Goal: Find specific page/section: Find specific page/section

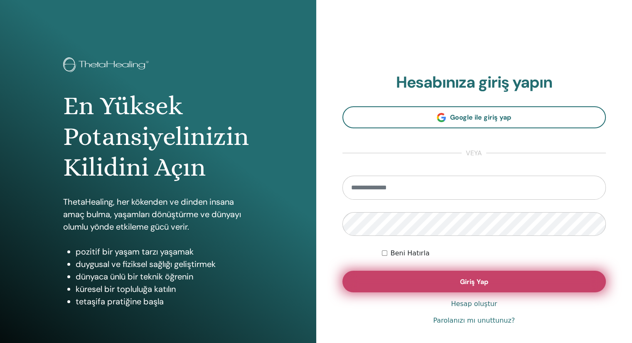
type input "**********"
click at [464, 285] on span "Giriş Yap" at bounding box center [474, 282] width 28 height 9
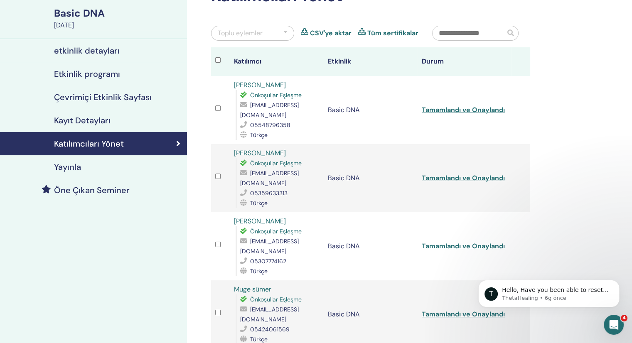
scroll to position [42, 0]
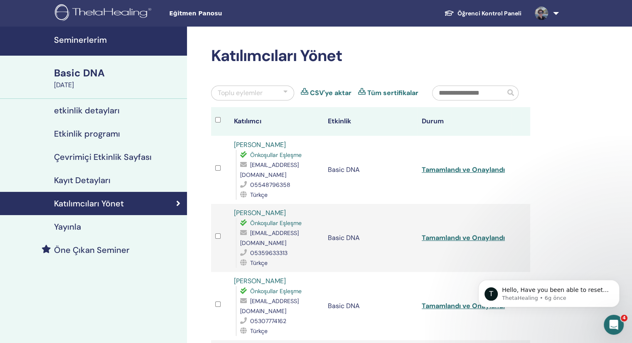
click at [472, 98] on input "text" at bounding box center [469, 93] width 73 height 14
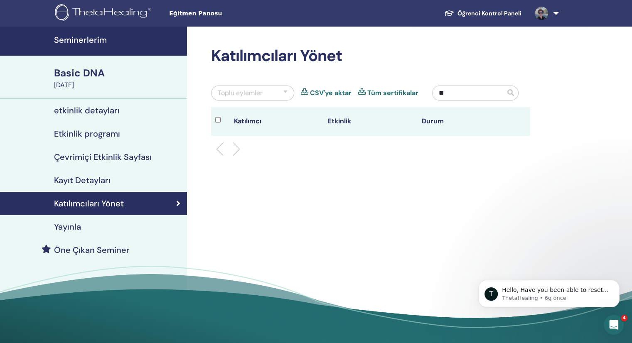
type input "*"
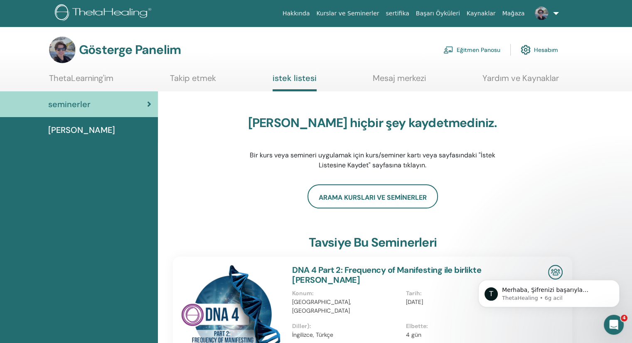
click at [477, 52] on font "Eğitmen Panosu" at bounding box center [479, 50] width 44 height 7
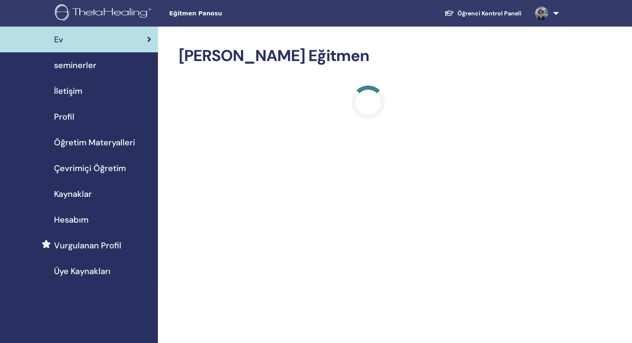
click at [476, 13] on link "Öğrenci Kontrol Paneli" at bounding box center [483, 13] width 91 height 15
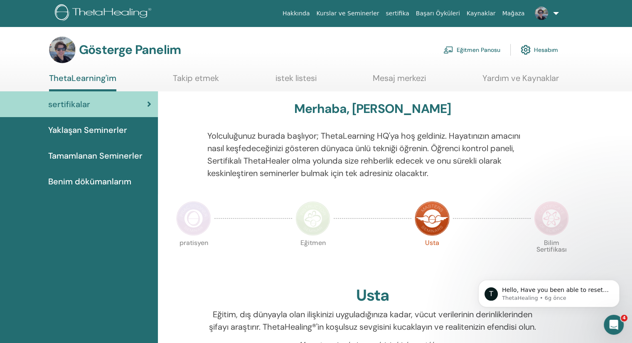
click at [125, 130] on font "Yaklaşan Seminerler" at bounding box center [87, 130] width 79 height 11
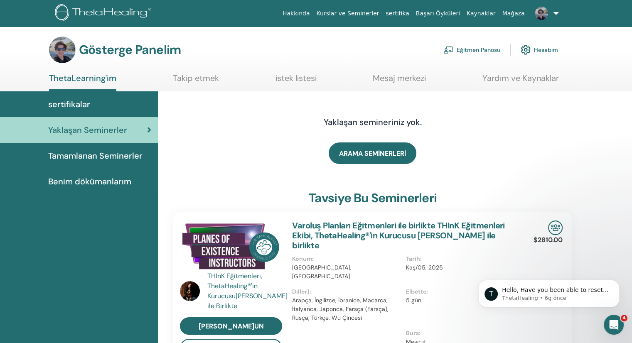
click at [458, 52] on font "Eğitmen Panosu" at bounding box center [479, 50] width 44 height 7
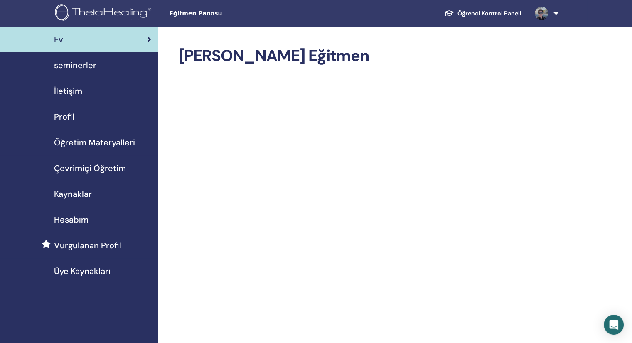
click at [98, 70] on div "seminerler" at bounding box center [79, 65] width 145 height 12
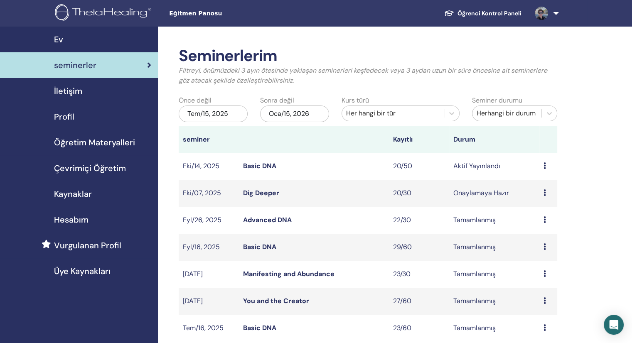
click at [268, 167] on link "Basic DNA" at bounding box center [259, 166] width 33 height 9
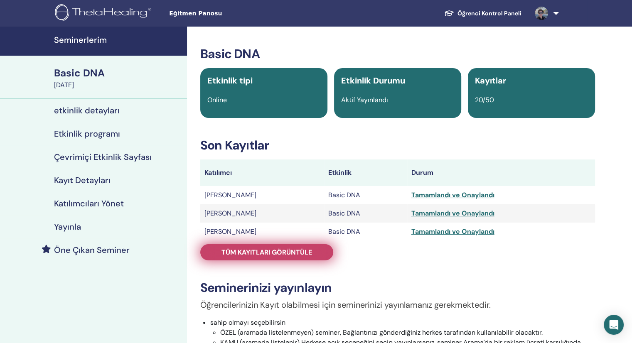
click at [288, 247] on link "Tüm kayıtları görüntüle" at bounding box center [266, 252] width 133 height 16
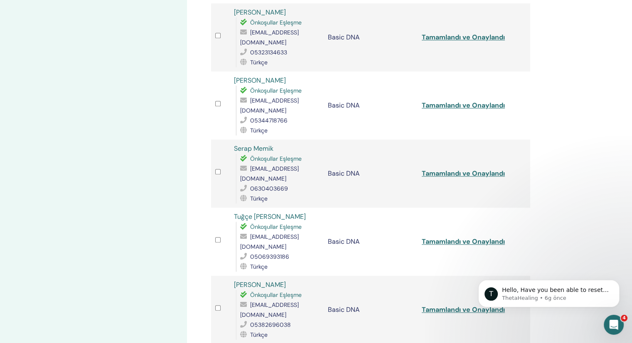
scroll to position [665, 0]
